Goal: Find specific page/section: Find specific page/section

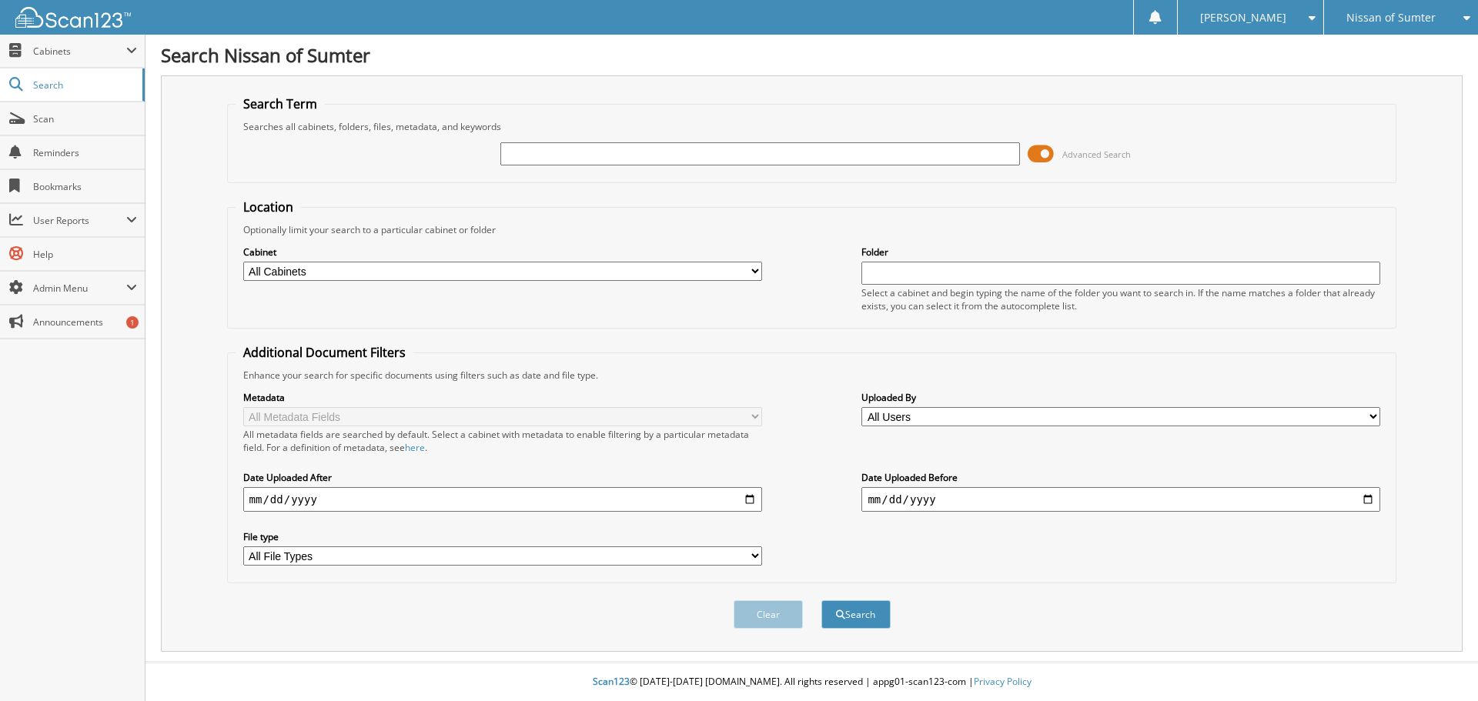
click at [686, 160] on input "text" at bounding box center [759, 153] width 519 height 23
type input "64297"
click at [821, 600] on button "Search" at bounding box center [855, 614] width 69 height 28
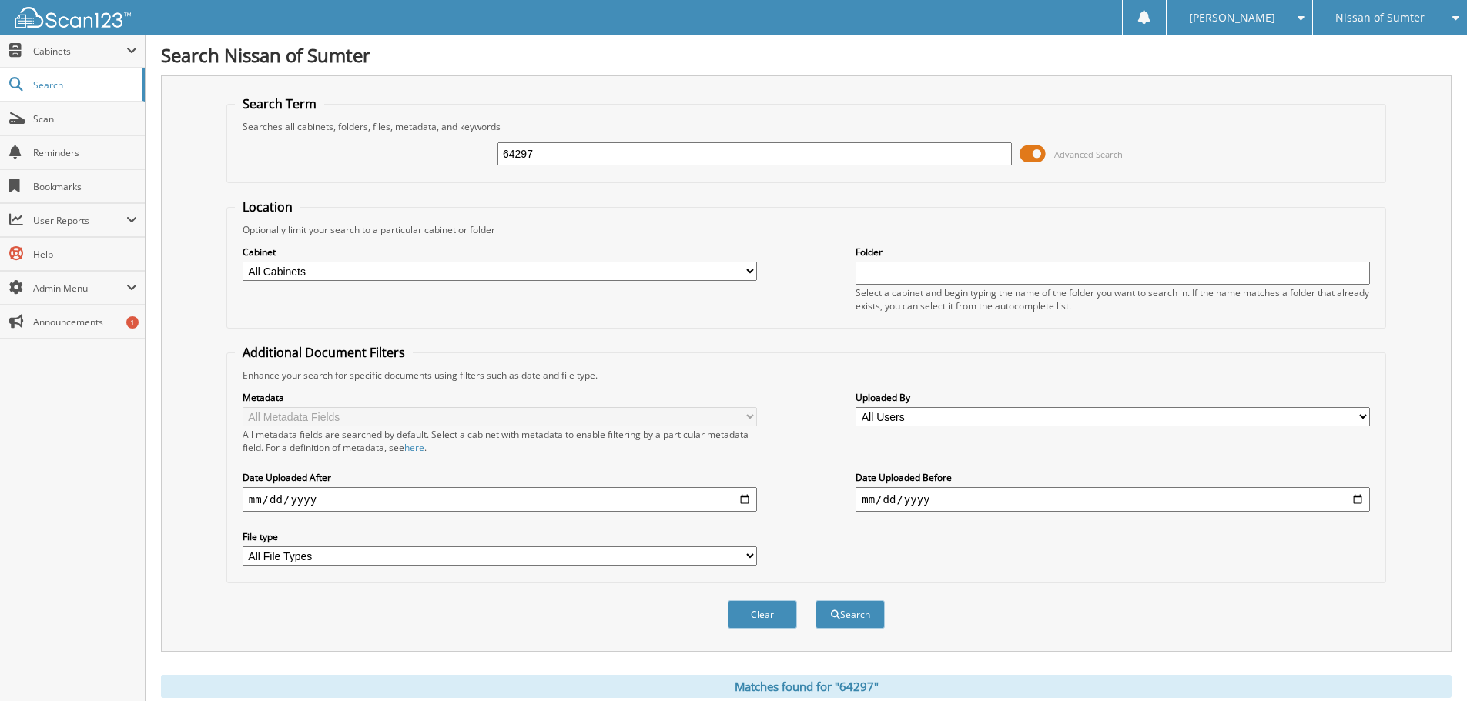
click at [598, 149] on input "64297" at bounding box center [754, 153] width 514 height 23
type input "64298"
click at [815, 600] on button "Search" at bounding box center [849, 614] width 69 height 28
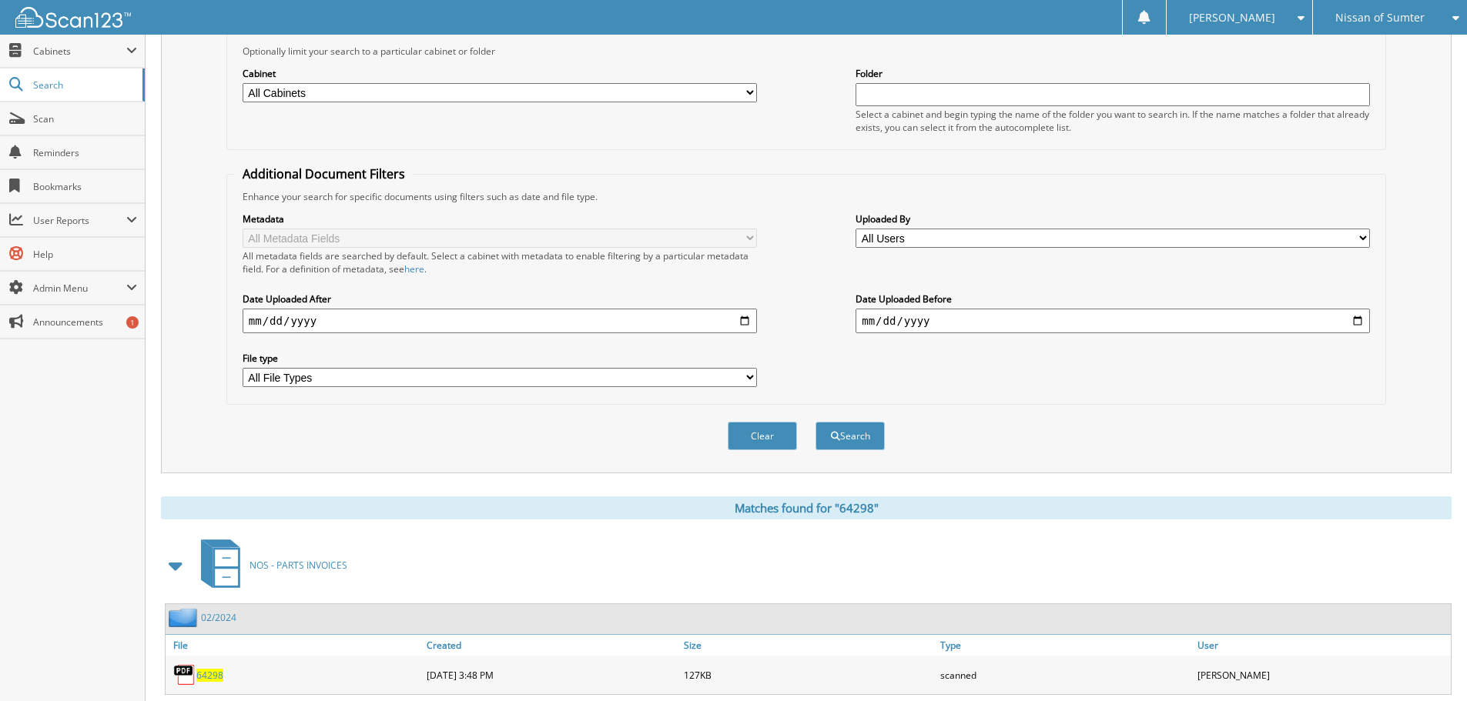
scroll to position [584, 0]
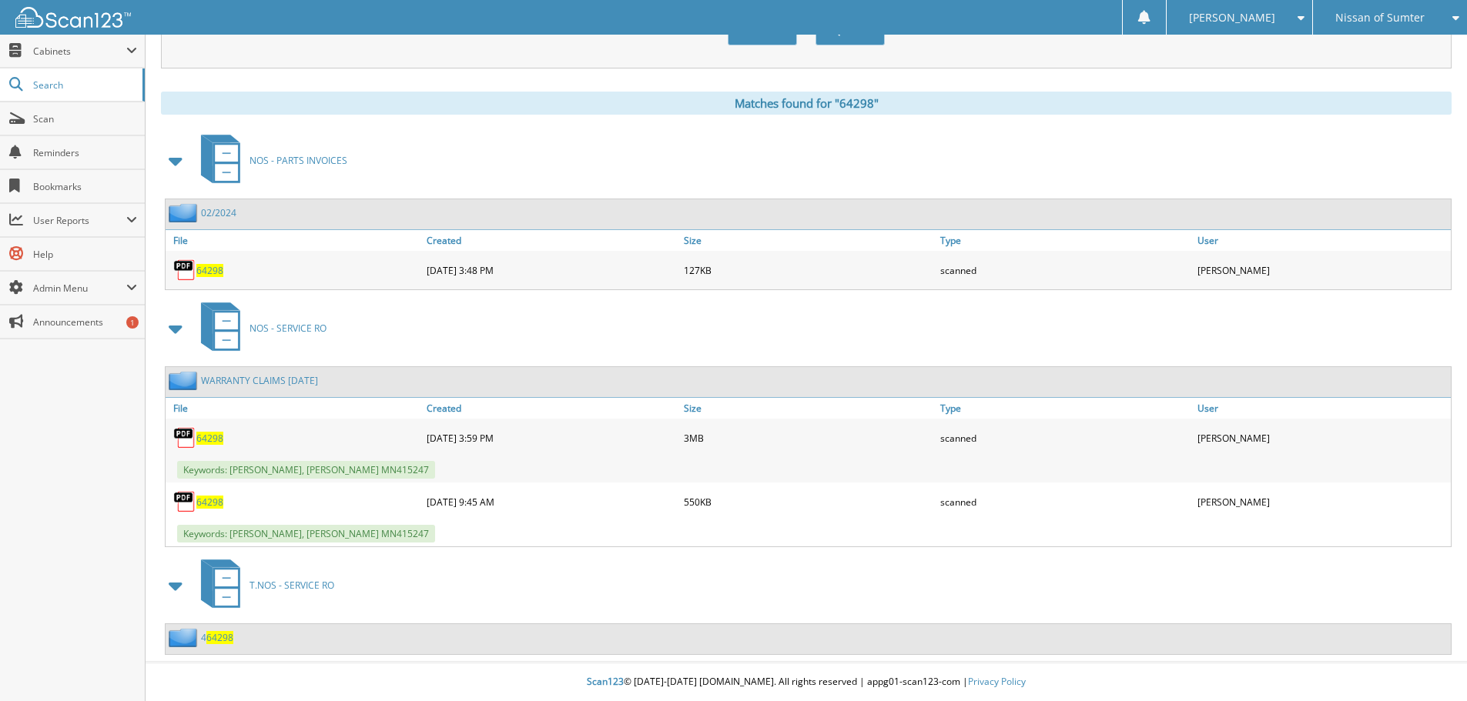
click at [211, 439] on span "64298" at bounding box center [209, 438] width 27 height 13
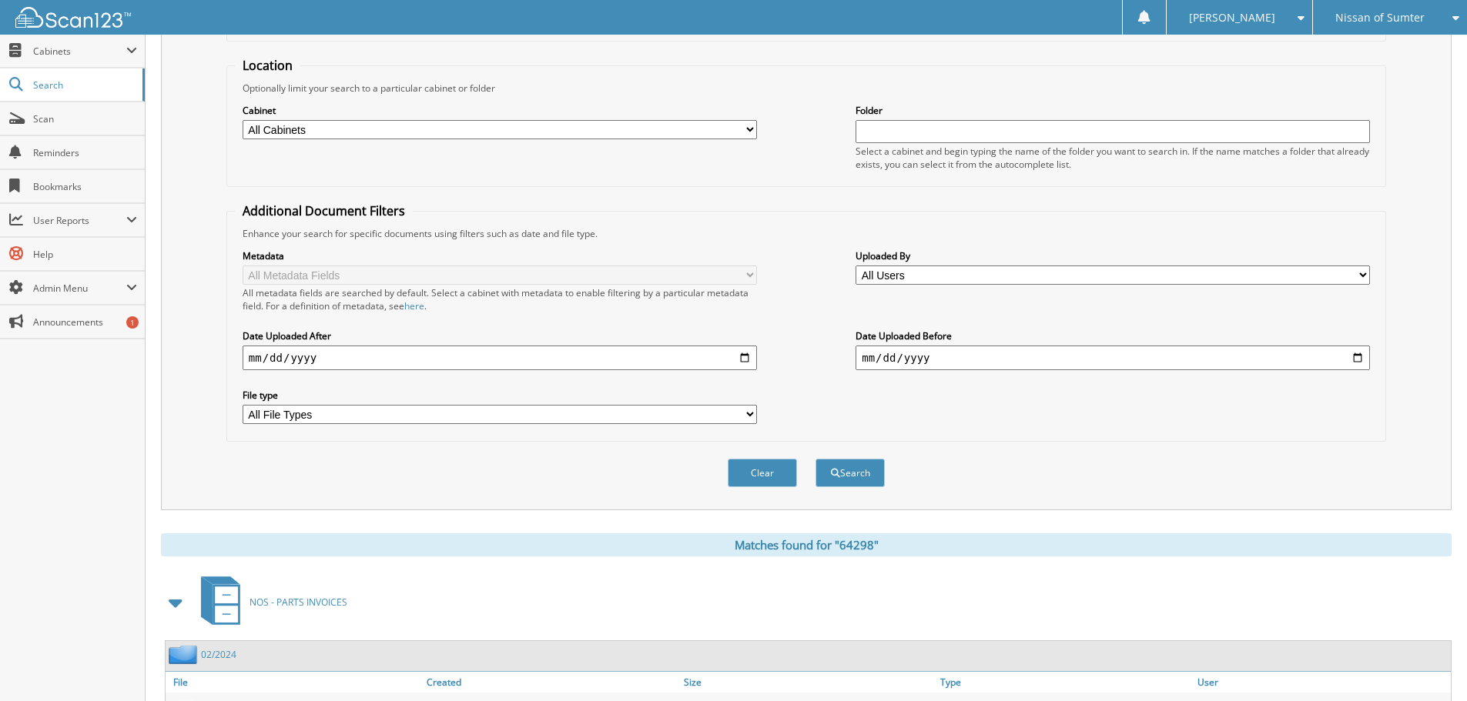
scroll to position [0, 0]
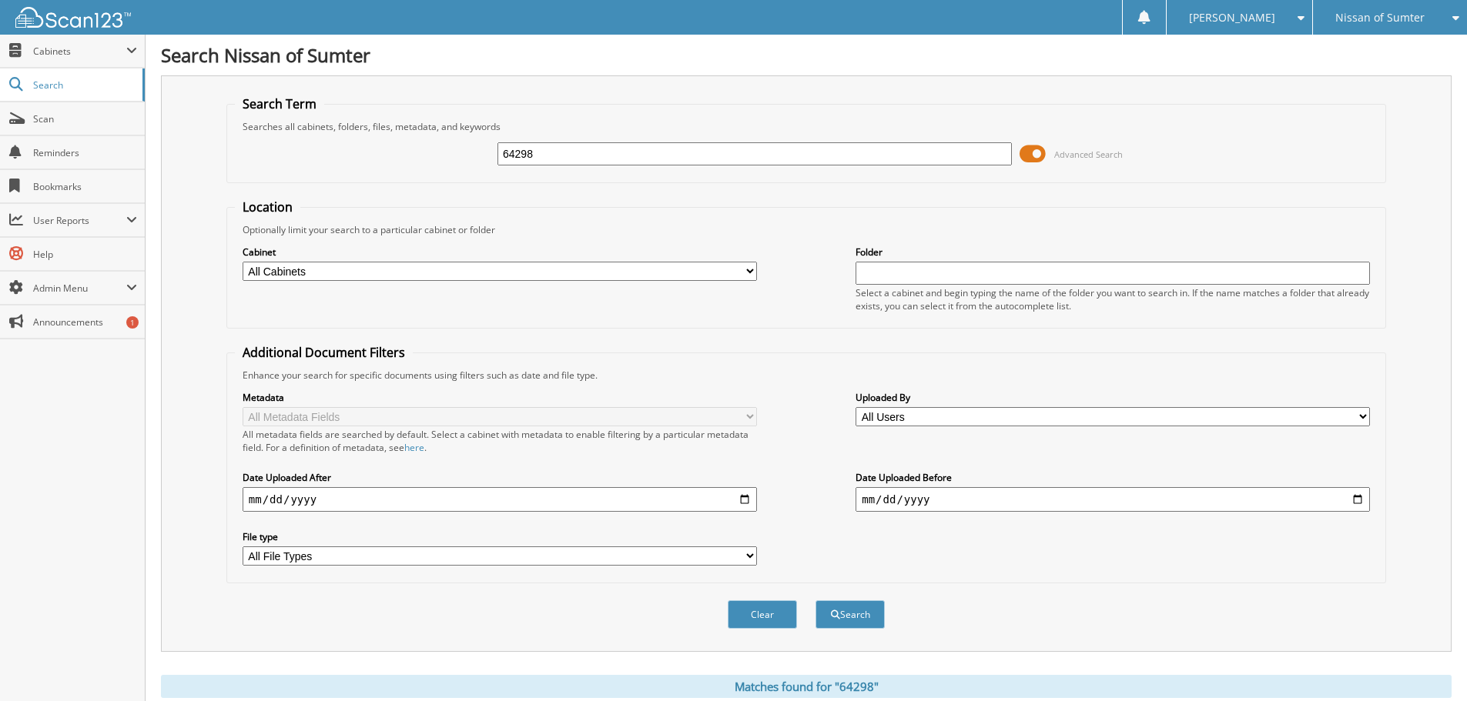
click at [609, 160] on input "64298" at bounding box center [754, 153] width 514 height 23
type input "64277"
click at [815, 600] on button "Search" at bounding box center [849, 614] width 69 height 28
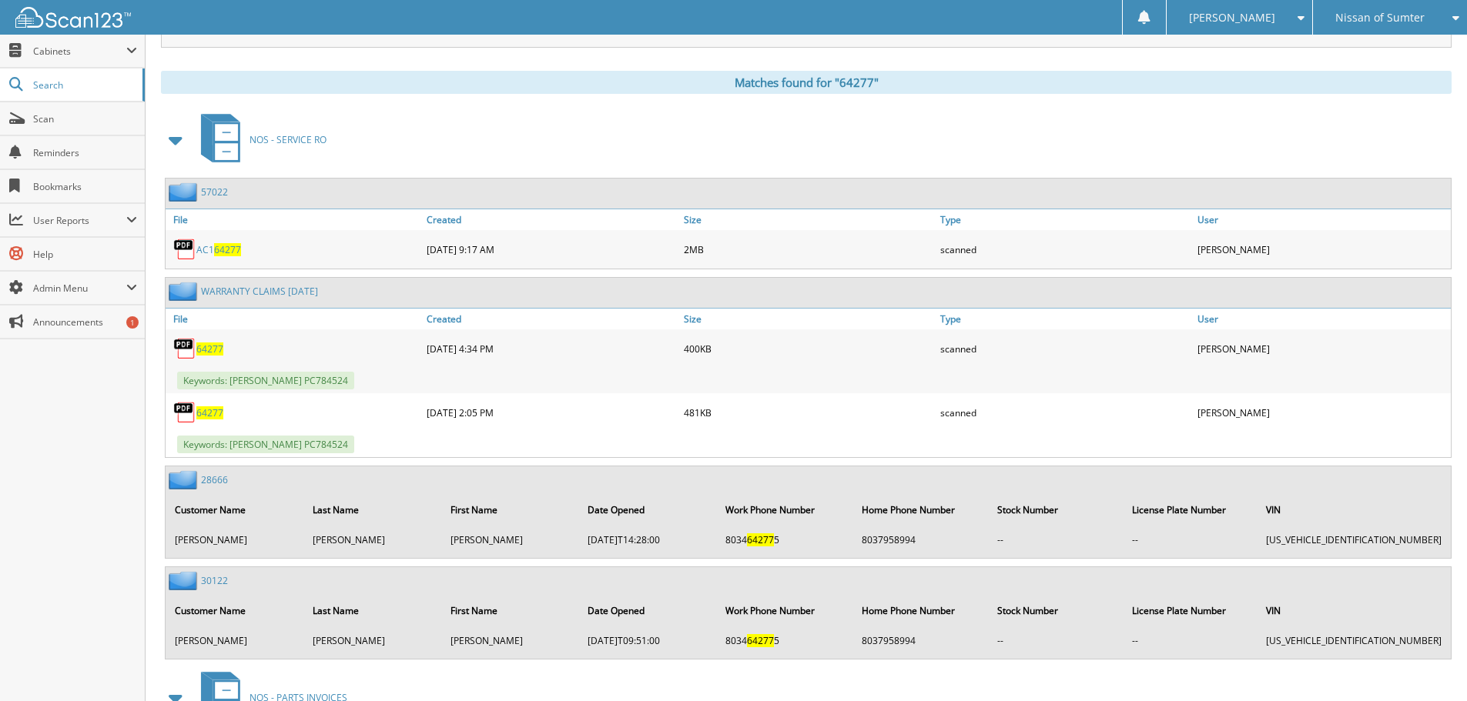
scroll to position [616, 0]
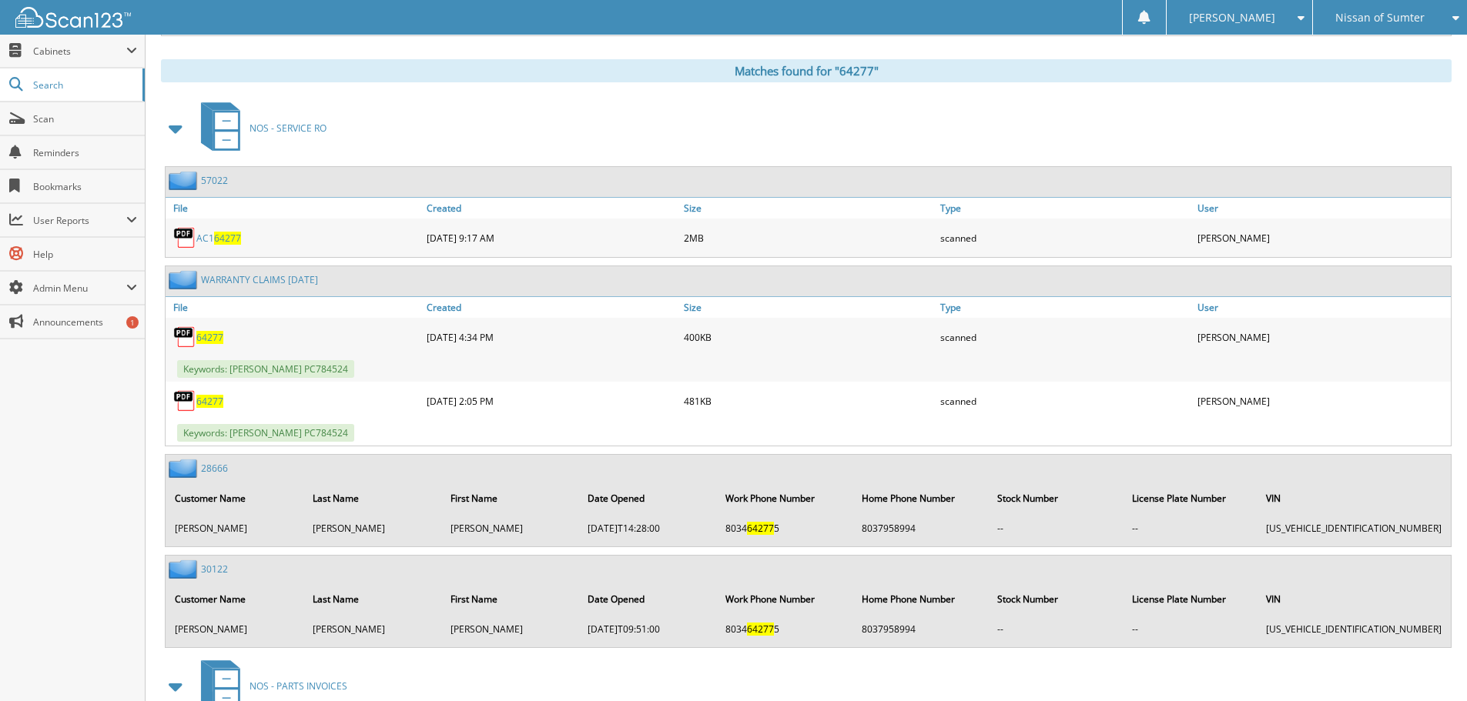
click at [211, 403] on span "64277" at bounding box center [209, 401] width 27 height 13
click at [216, 336] on span "64277" at bounding box center [209, 337] width 27 height 13
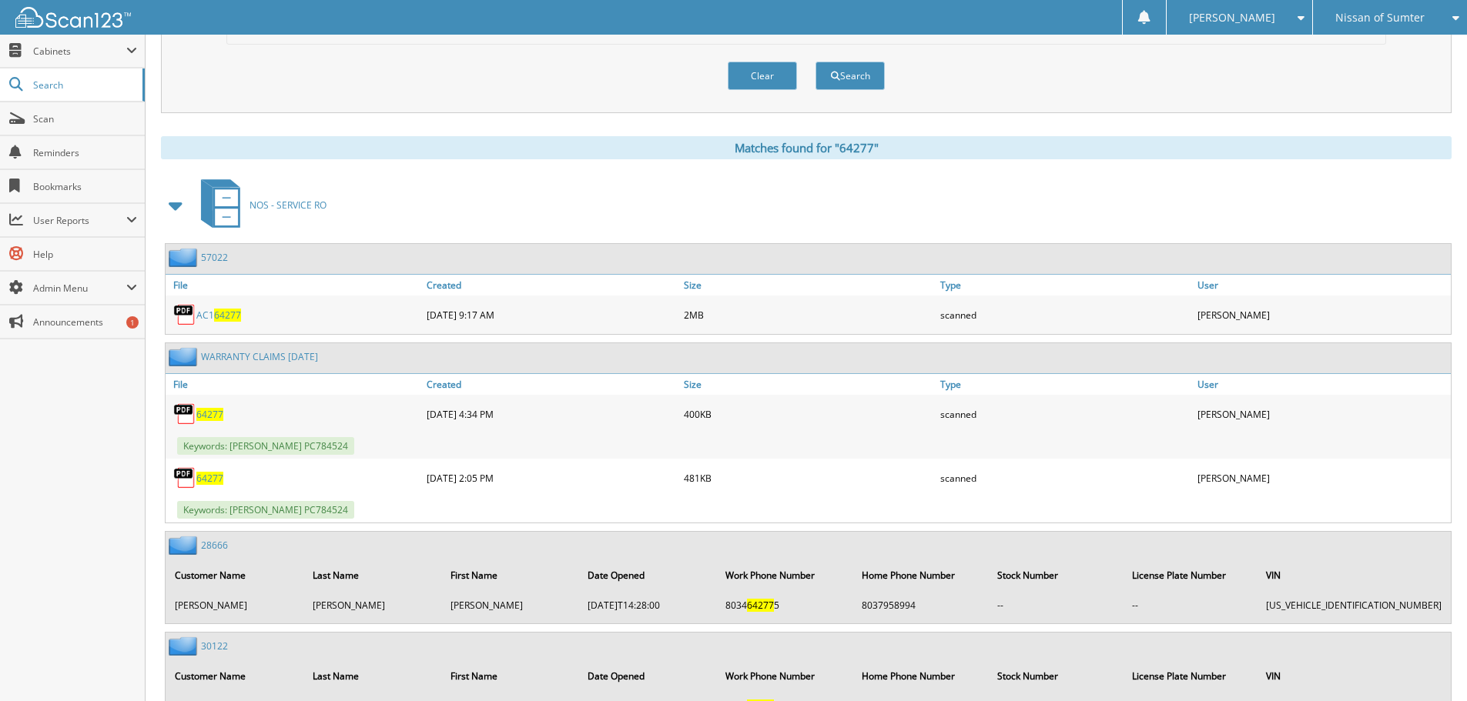
click at [214, 477] on span "64277" at bounding box center [209, 478] width 27 height 13
click at [219, 414] on span "64277" at bounding box center [209, 414] width 27 height 13
click at [198, 416] on span "64277" at bounding box center [209, 414] width 27 height 13
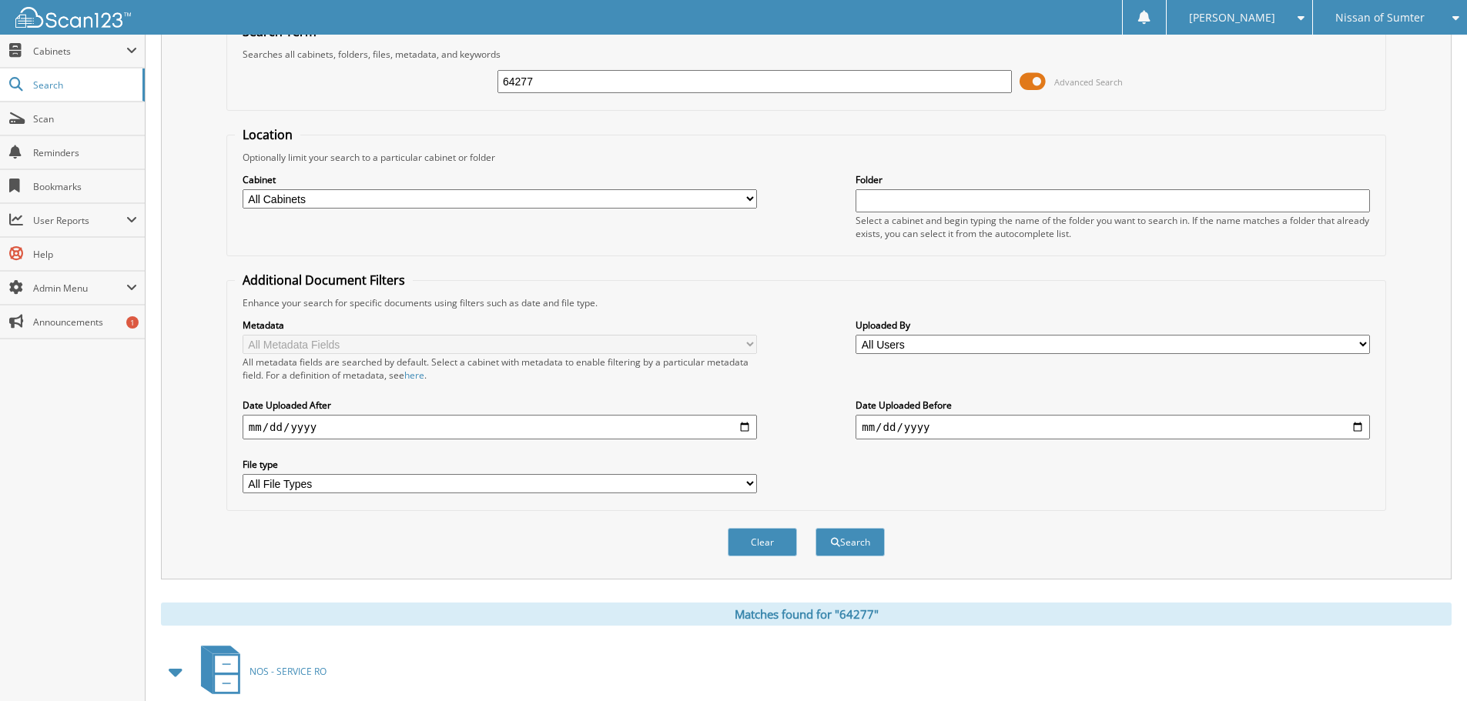
scroll to position [0, 0]
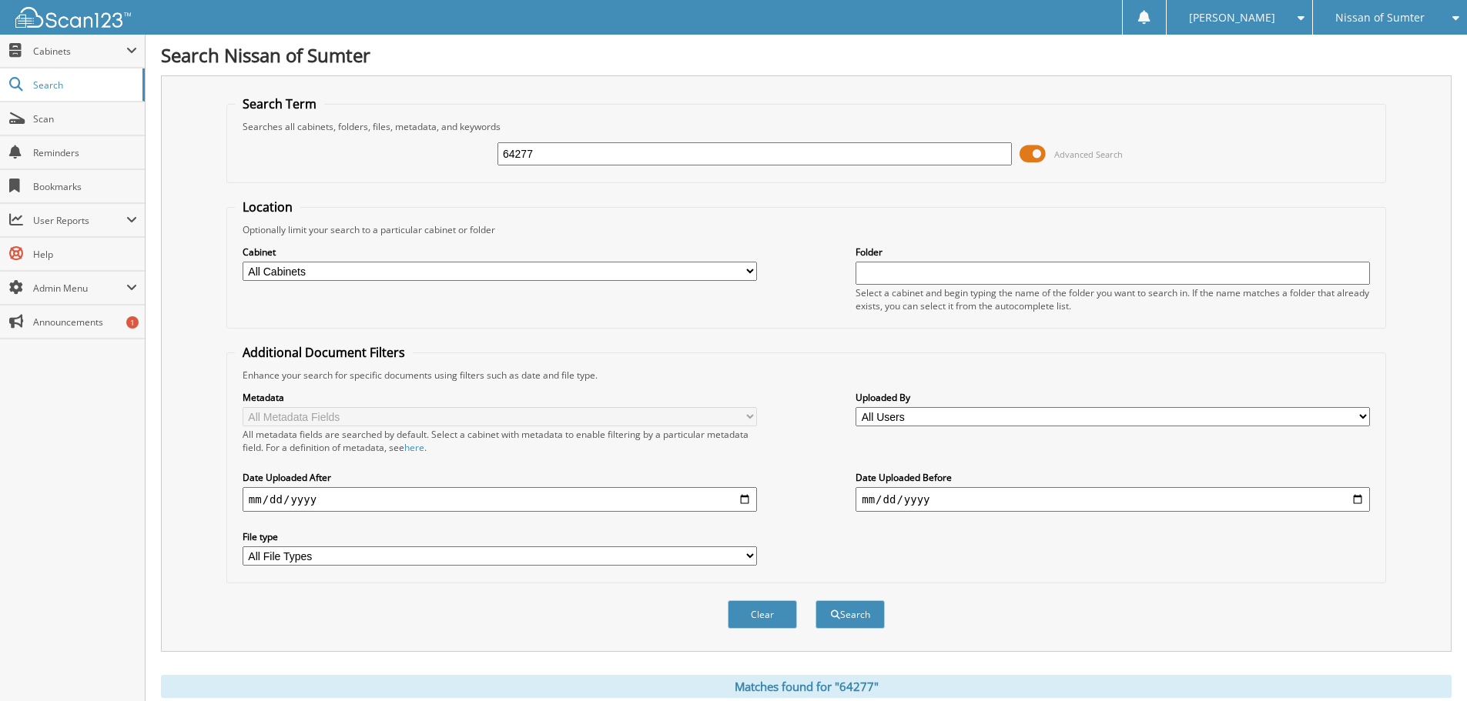
click at [734, 145] on input "64277" at bounding box center [754, 153] width 514 height 23
type input "64457"
click at [815, 600] on button "Search" at bounding box center [849, 614] width 69 height 28
click at [1033, 162] on span at bounding box center [1032, 153] width 26 height 23
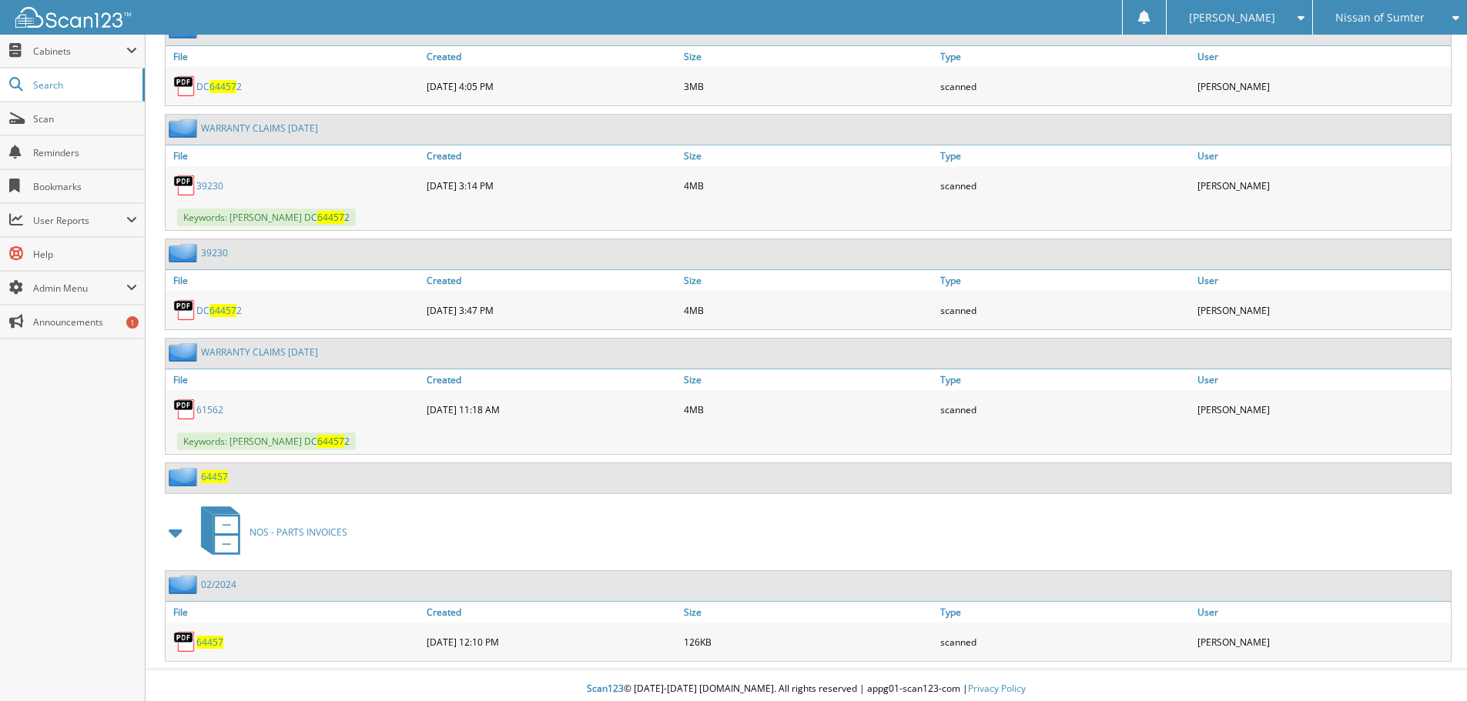
scroll to position [797, 0]
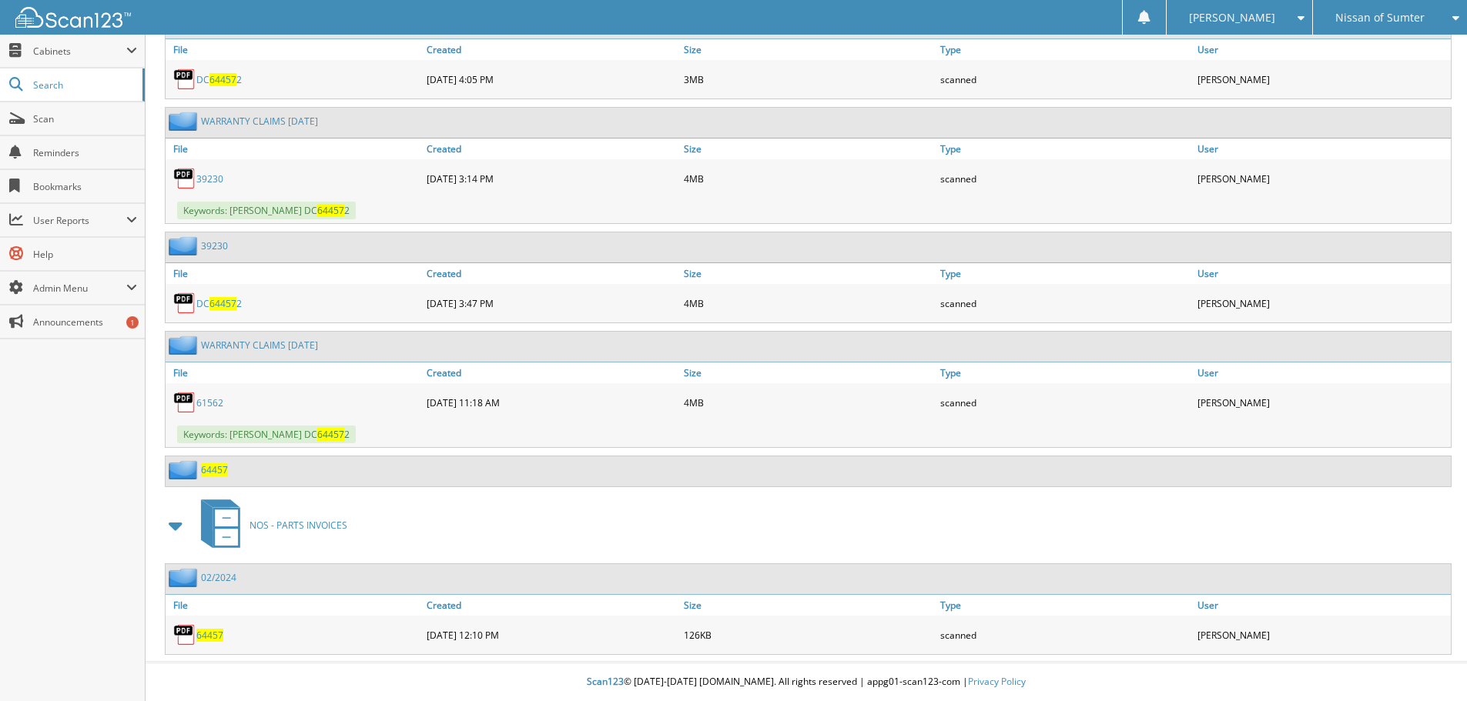
click at [214, 629] on link "64457" at bounding box center [209, 635] width 27 height 13
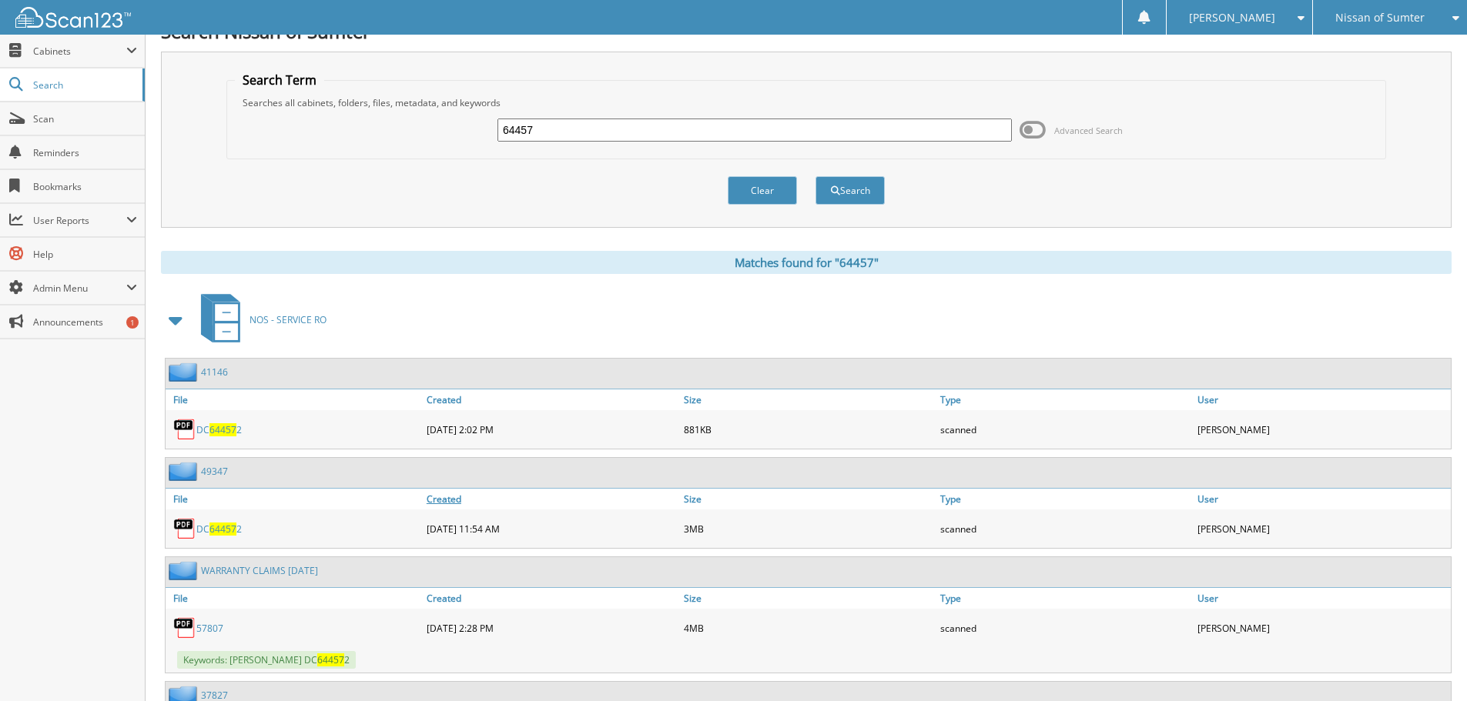
scroll to position [0, 0]
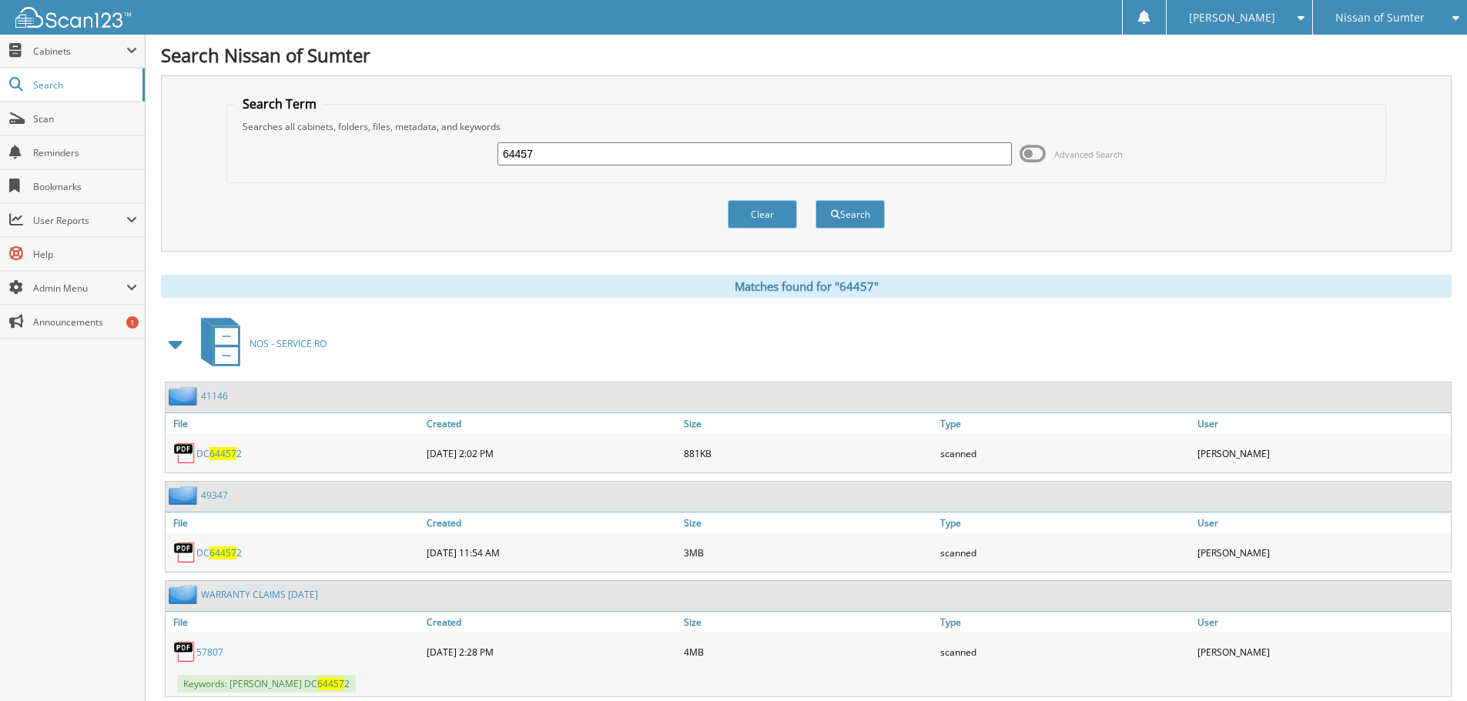
click at [630, 149] on input "64457" at bounding box center [754, 153] width 514 height 23
type input "64534"
click at [815, 200] on button "Search" at bounding box center [849, 214] width 69 height 28
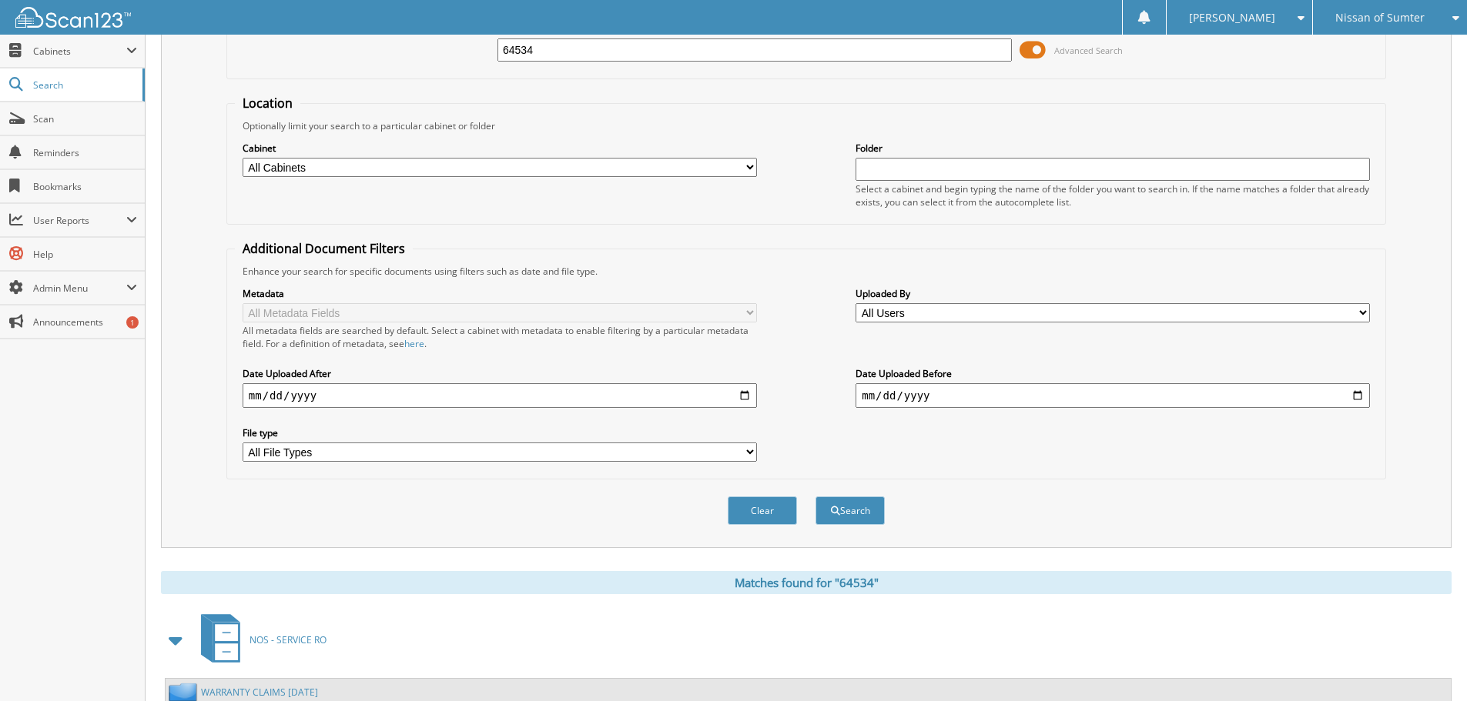
scroll to position [462, 0]
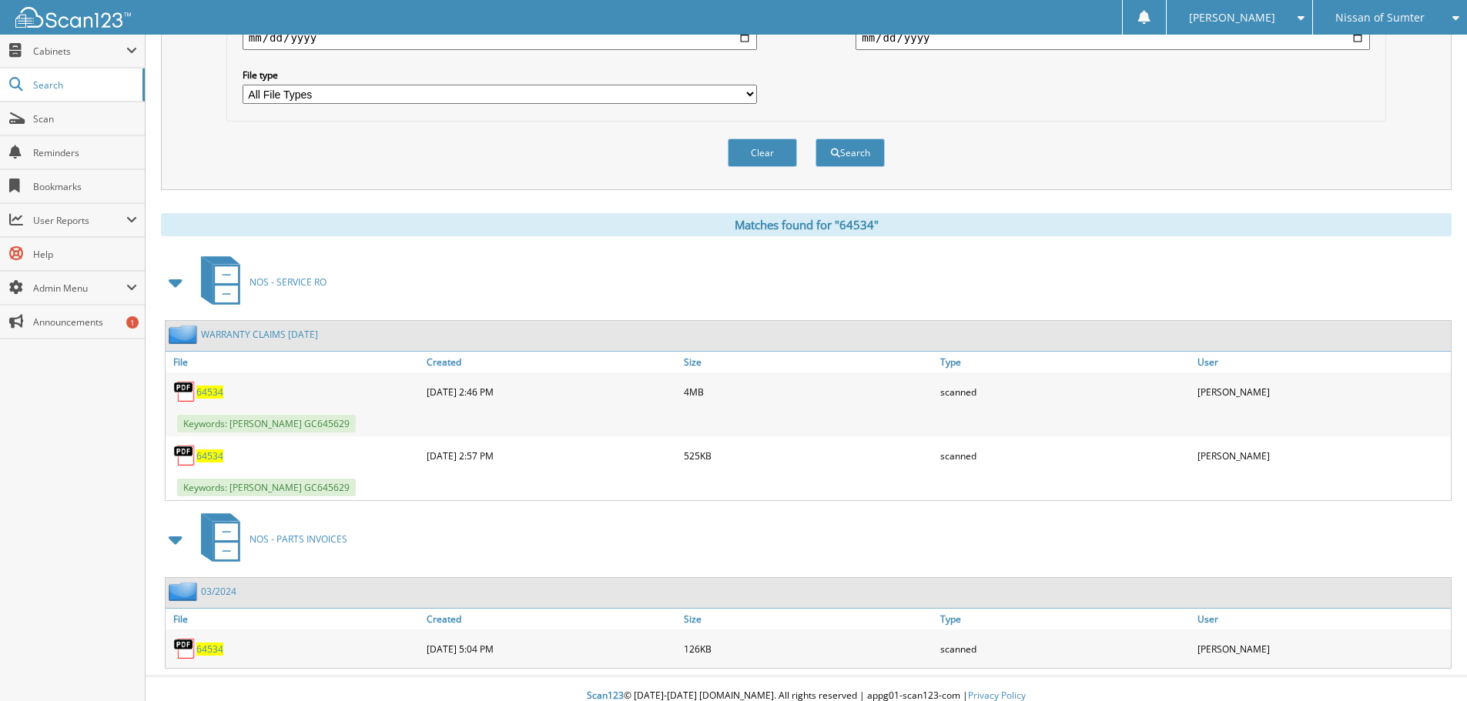
click at [209, 393] on span "64534" at bounding box center [209, 392] width 27 height 13
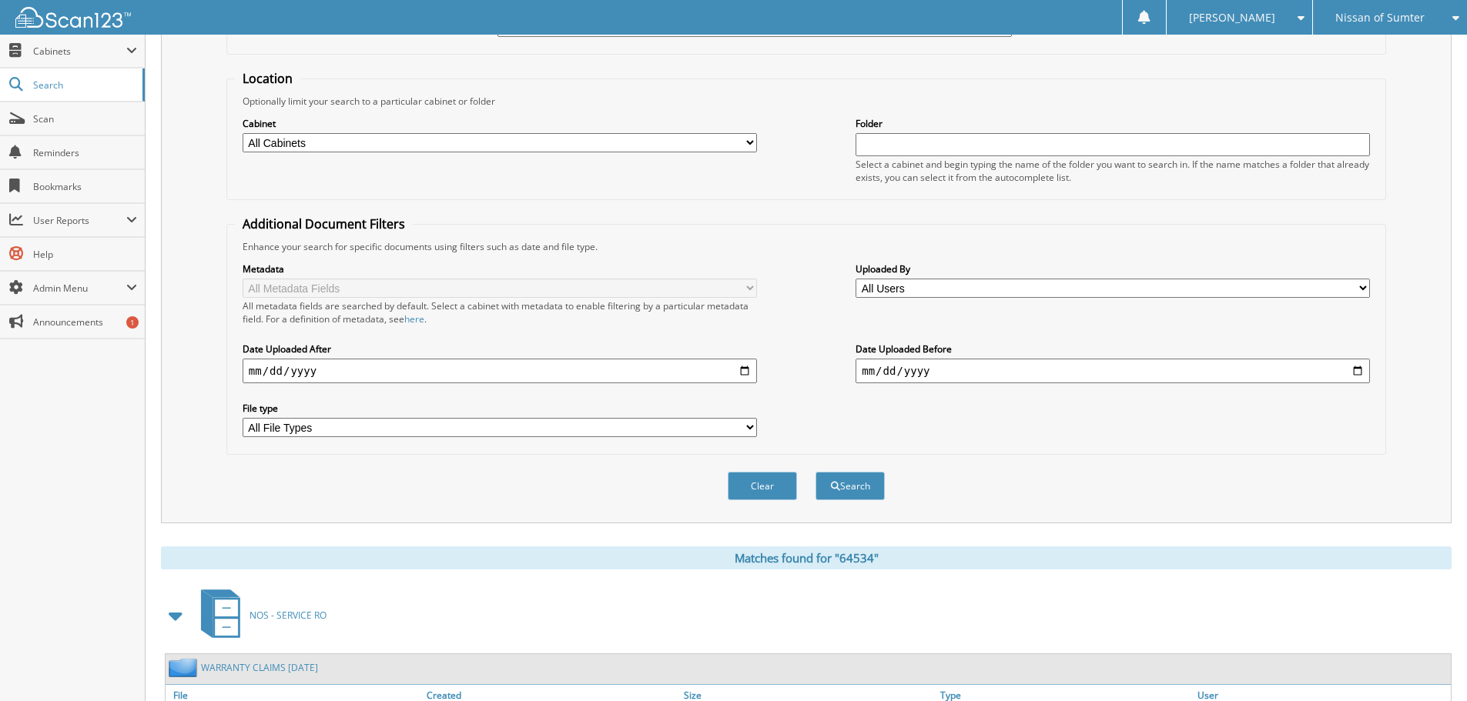
scroll to position [0, 0]
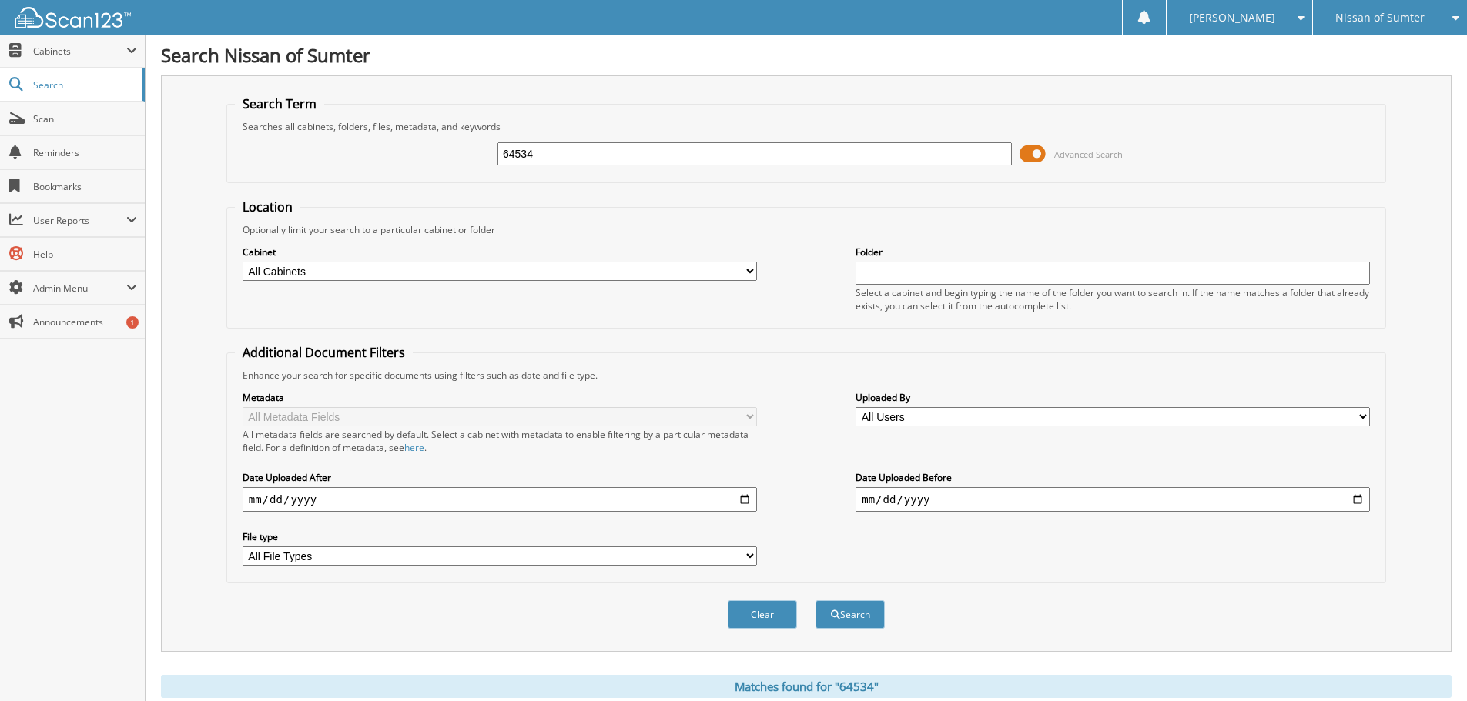
click at [1037, 150] on span at bounding box center [1032, 153] width 26 height 23
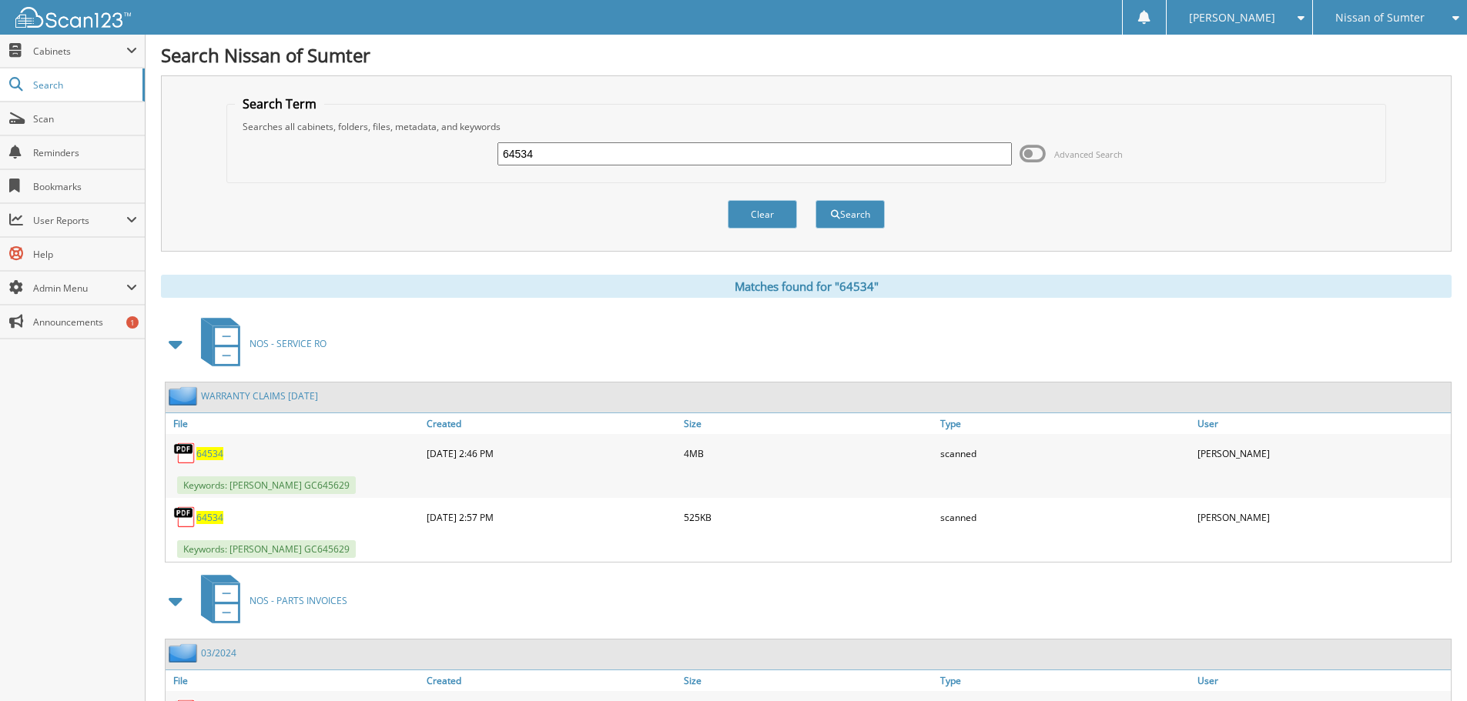
click at [761, 156] on input "64534" at bounding box center [754, 153] width 514 height 23
type input "64584"
click at [815, 200] on button "Search" at bounding box center [849, 214] width 69 height 28
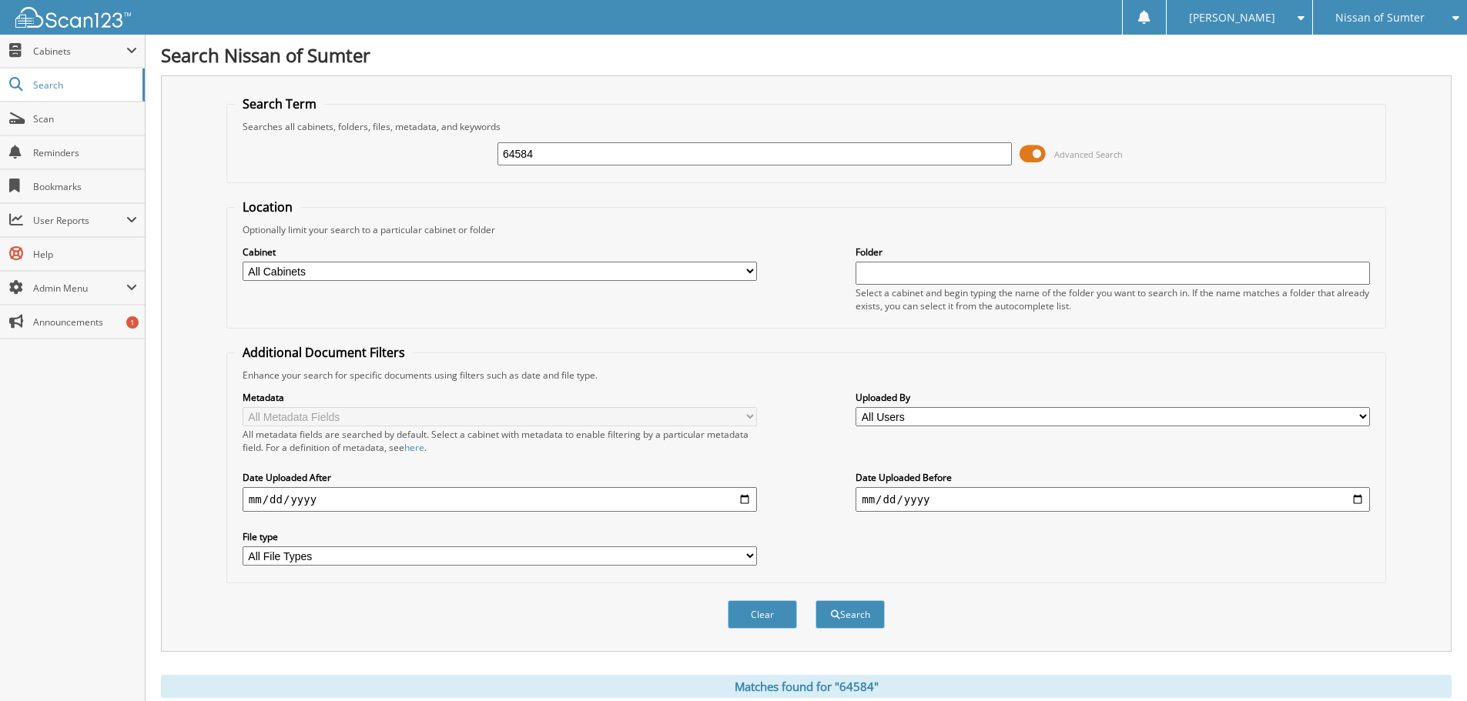
click at [1029, 152] on span at bounding box center [1032, 153] width 26 height 23
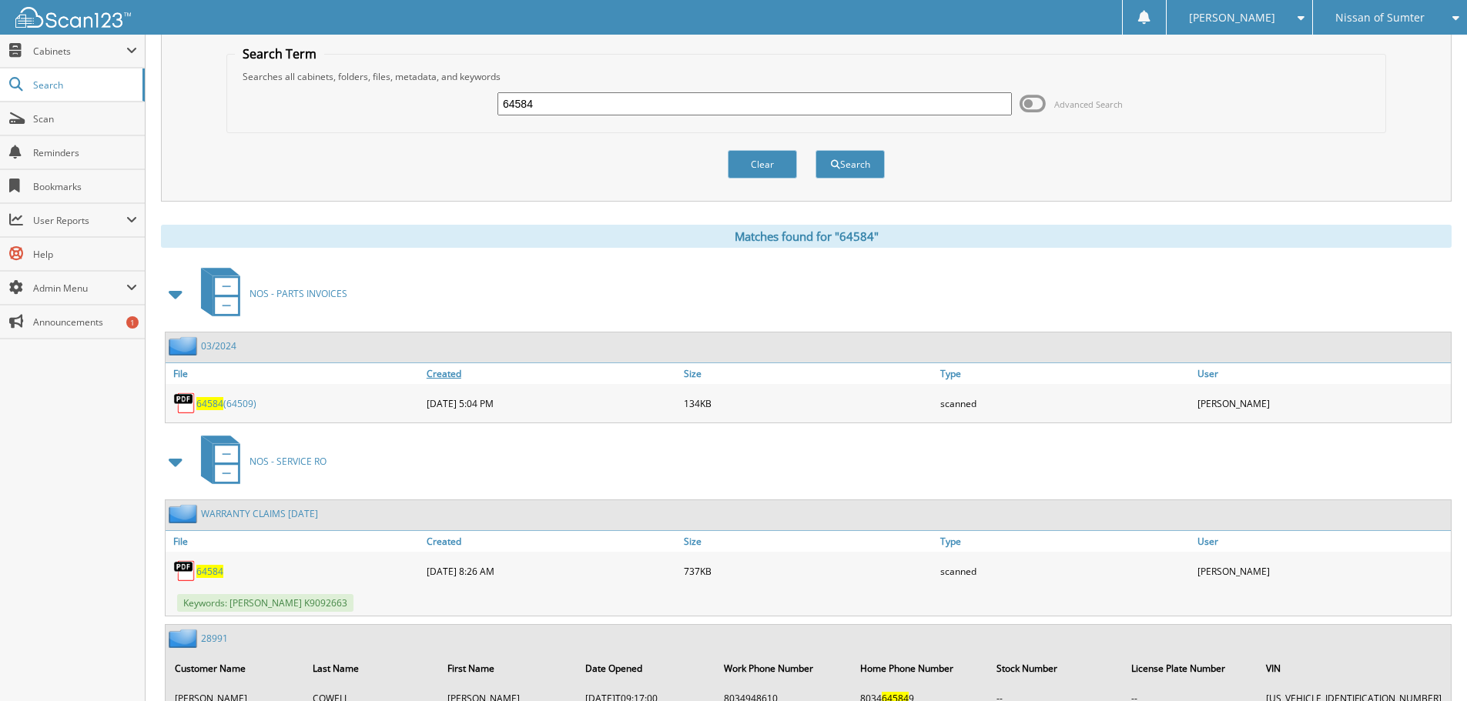
scroll to position [112, 0]
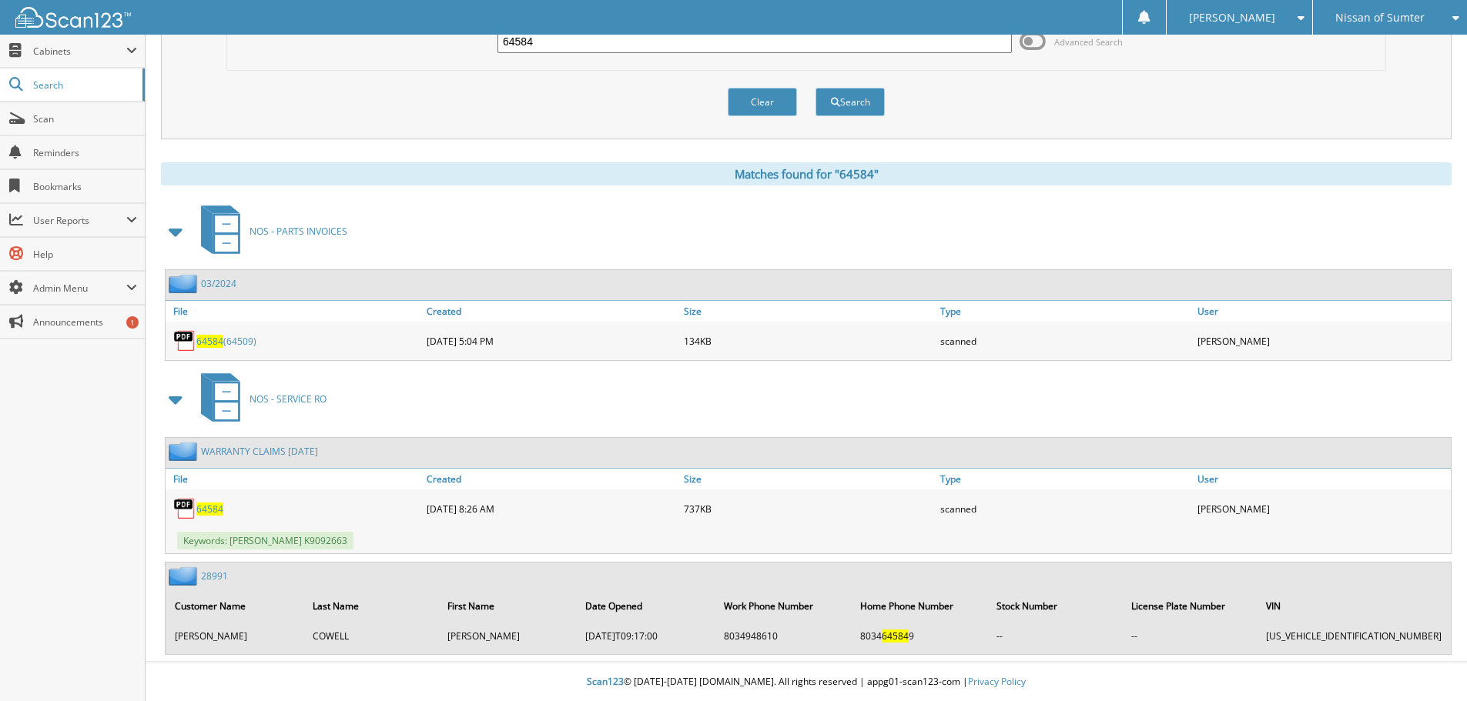
click at [208, 510] on span "64584" at bounding box center [209, 509] width 27 height 13
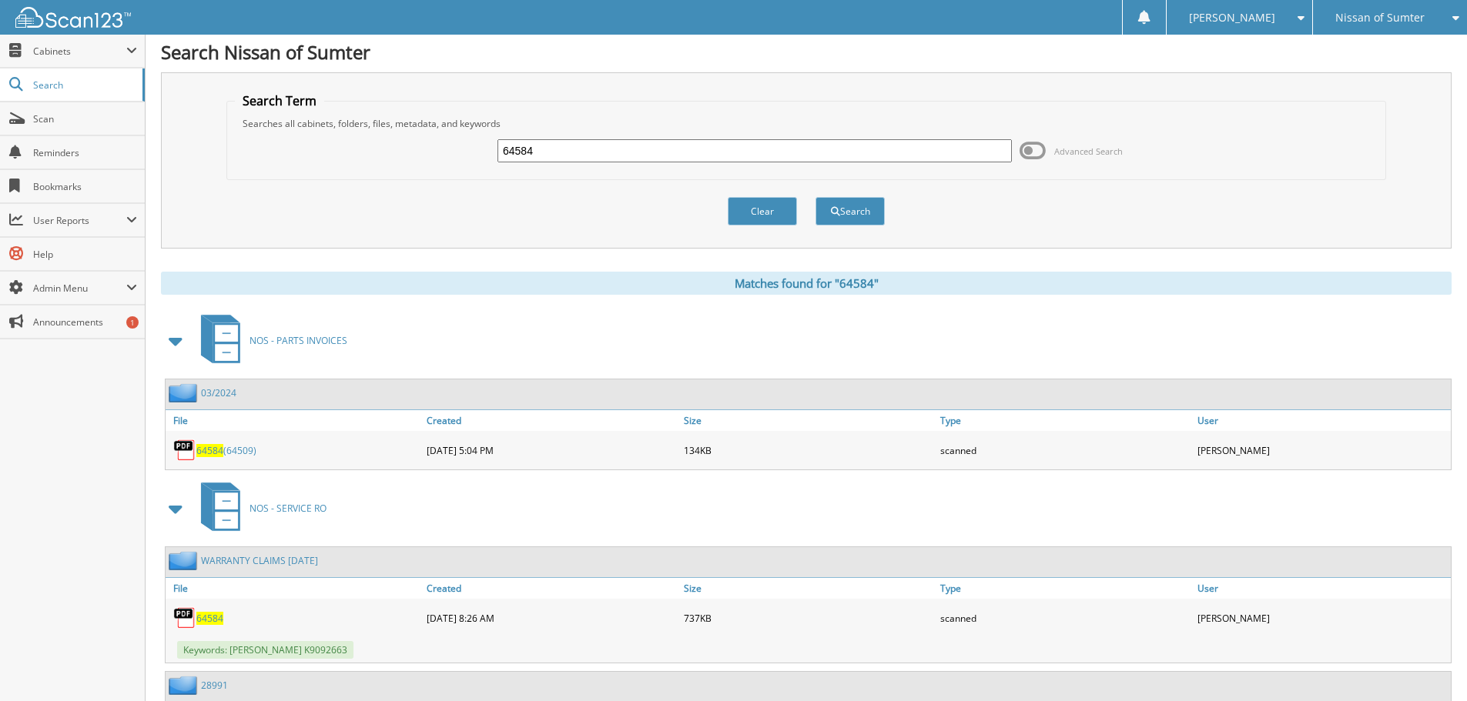
scroll to position [0, 0]
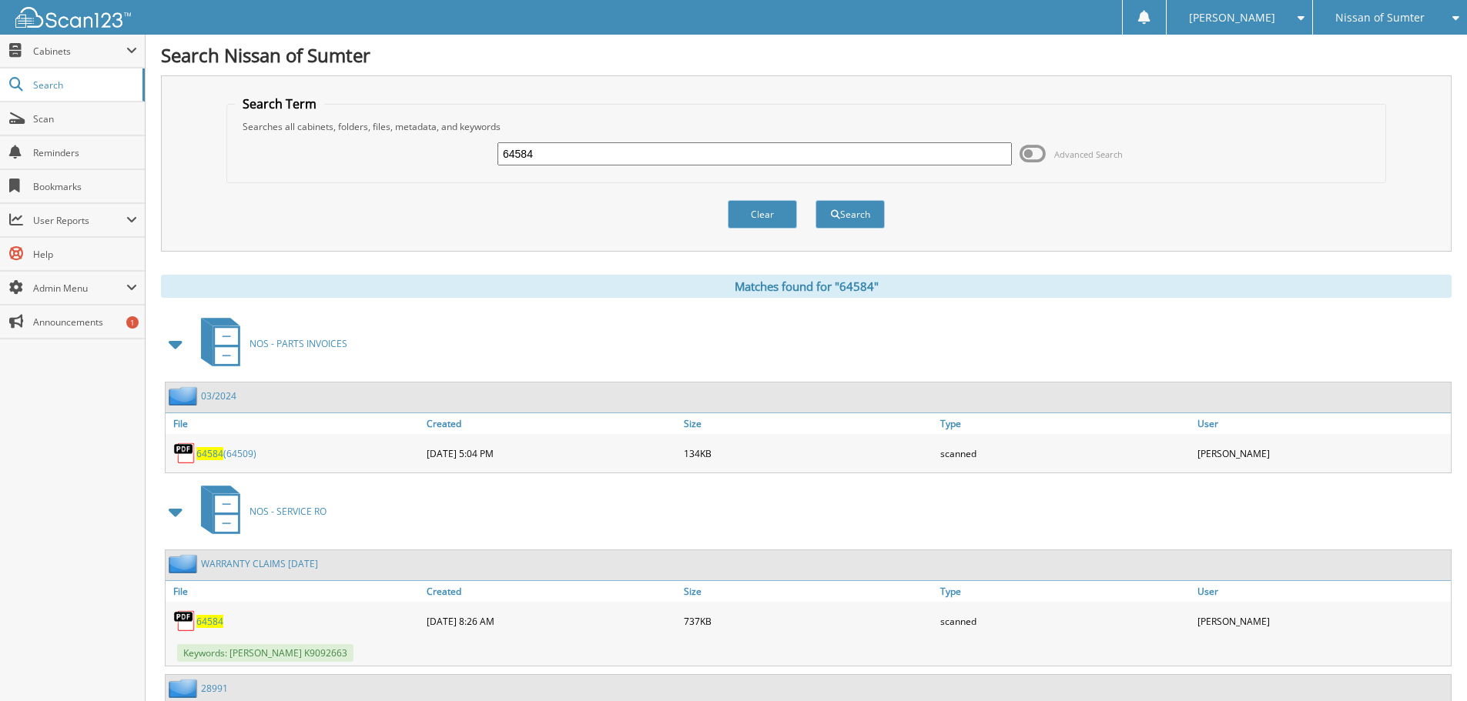
click at [700, 156] on input "64584" at bounding box center [754, 153] width 514 height 23
type input "646374"
click at [815, 200] on button "Search" at bounding box center [849, 214] width 69 height 28
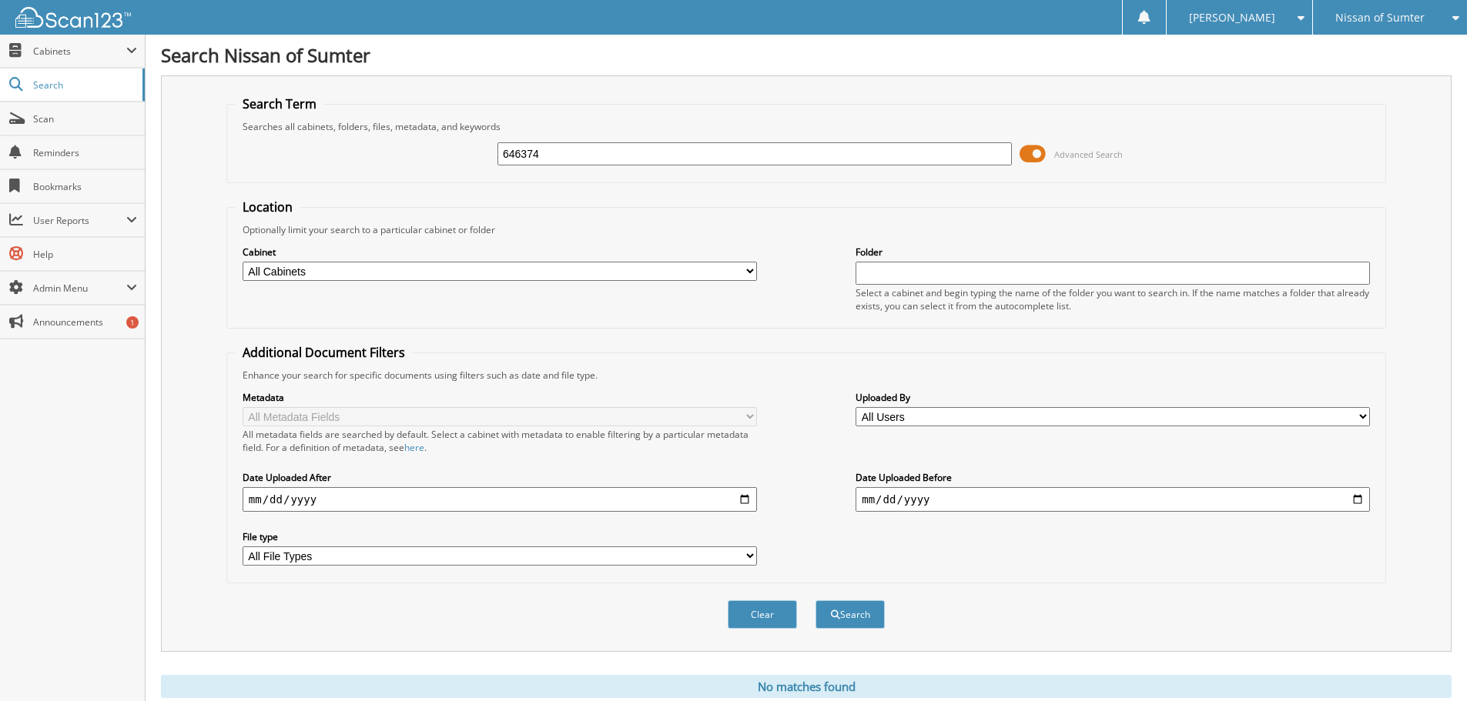
click at [698, 156] on input "646374" at bounding box center [754, 153] width 514 height 23
type input "64637"
click at [815, 600] on button "Search" at bounding box center [849, 614] width 69 height 28
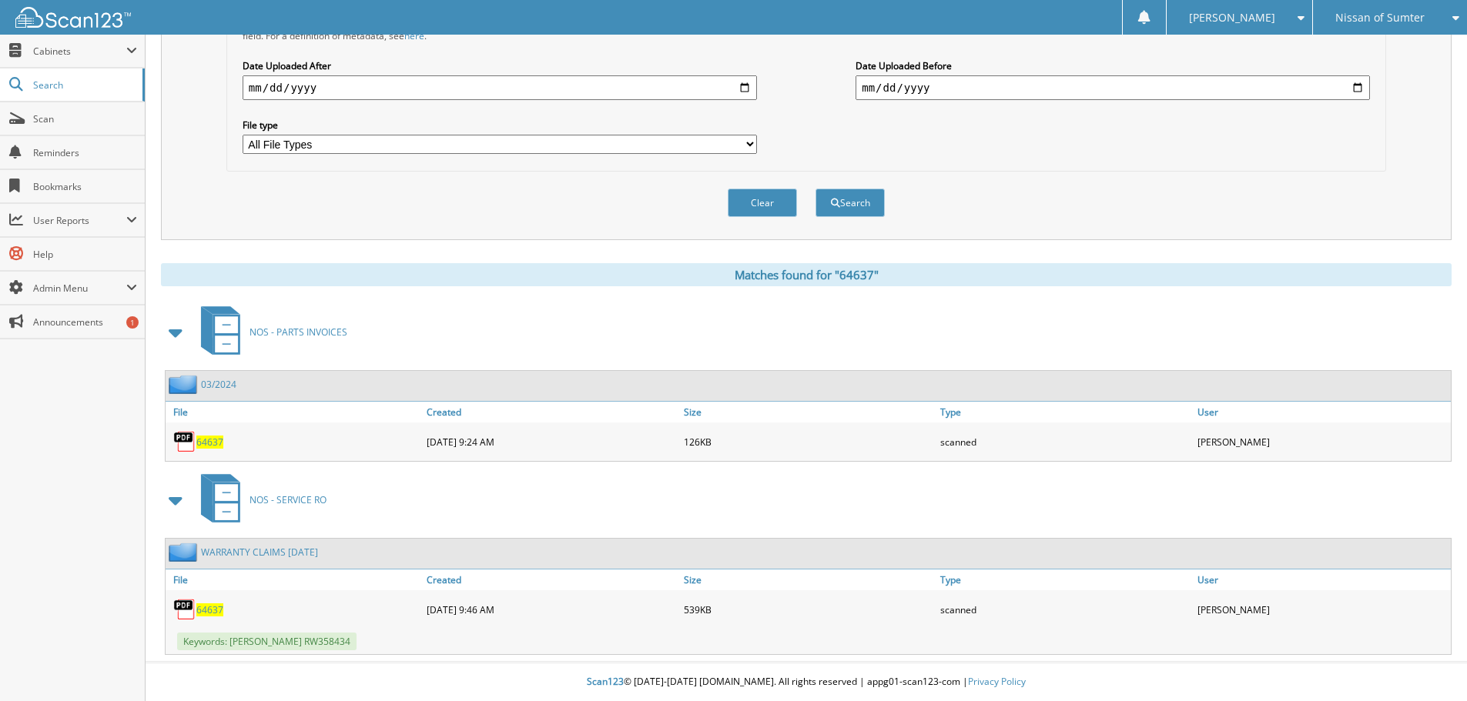
click at [209, 613] on span "64637" at bounding box center [209, 610] width 27 height 13
